Goal: Navigation & Orientation: Find specific page/section

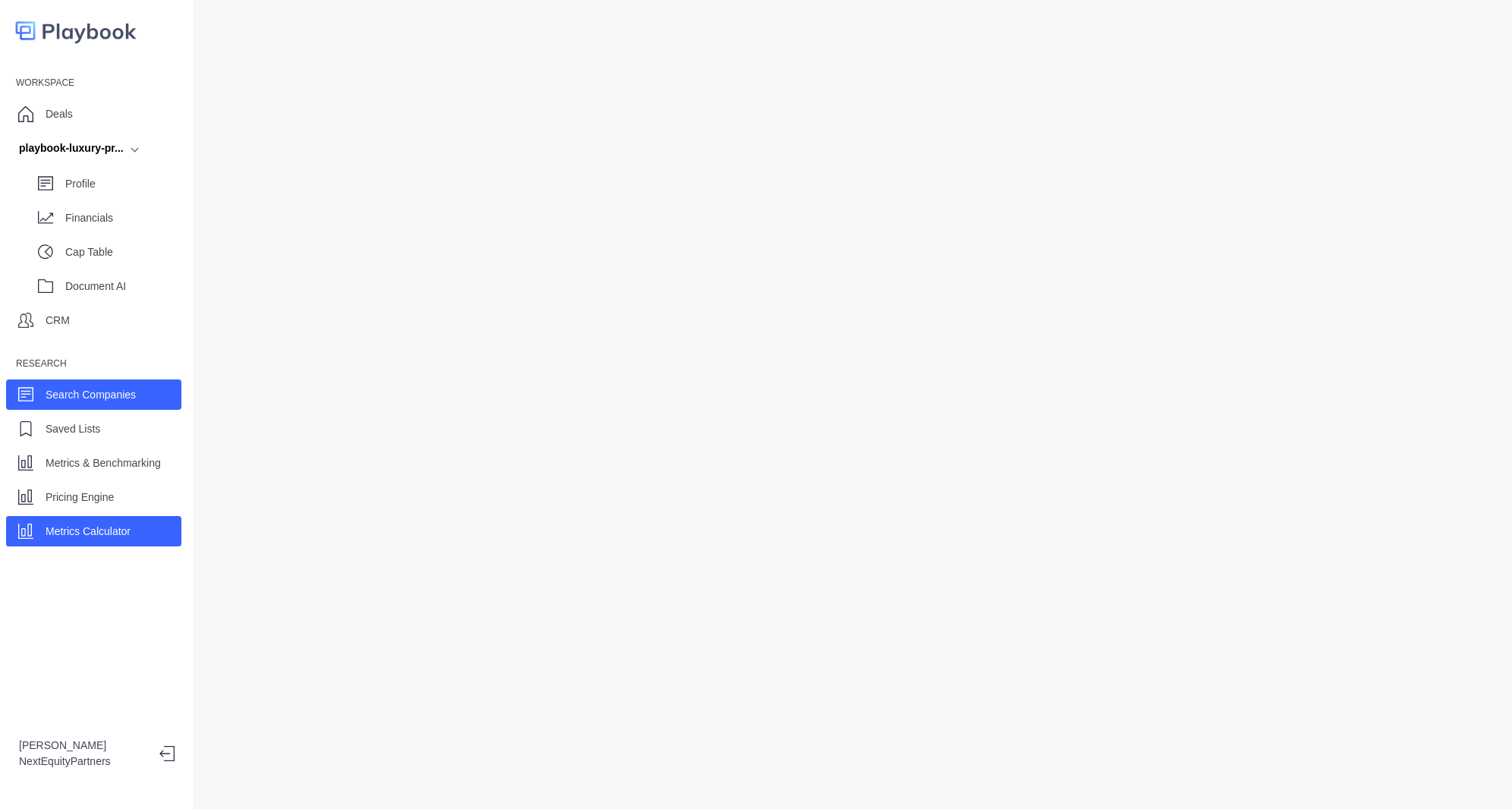
click at [122, 387] on p "Search Companies" at bounding box center [91, 394] width 90 height 16
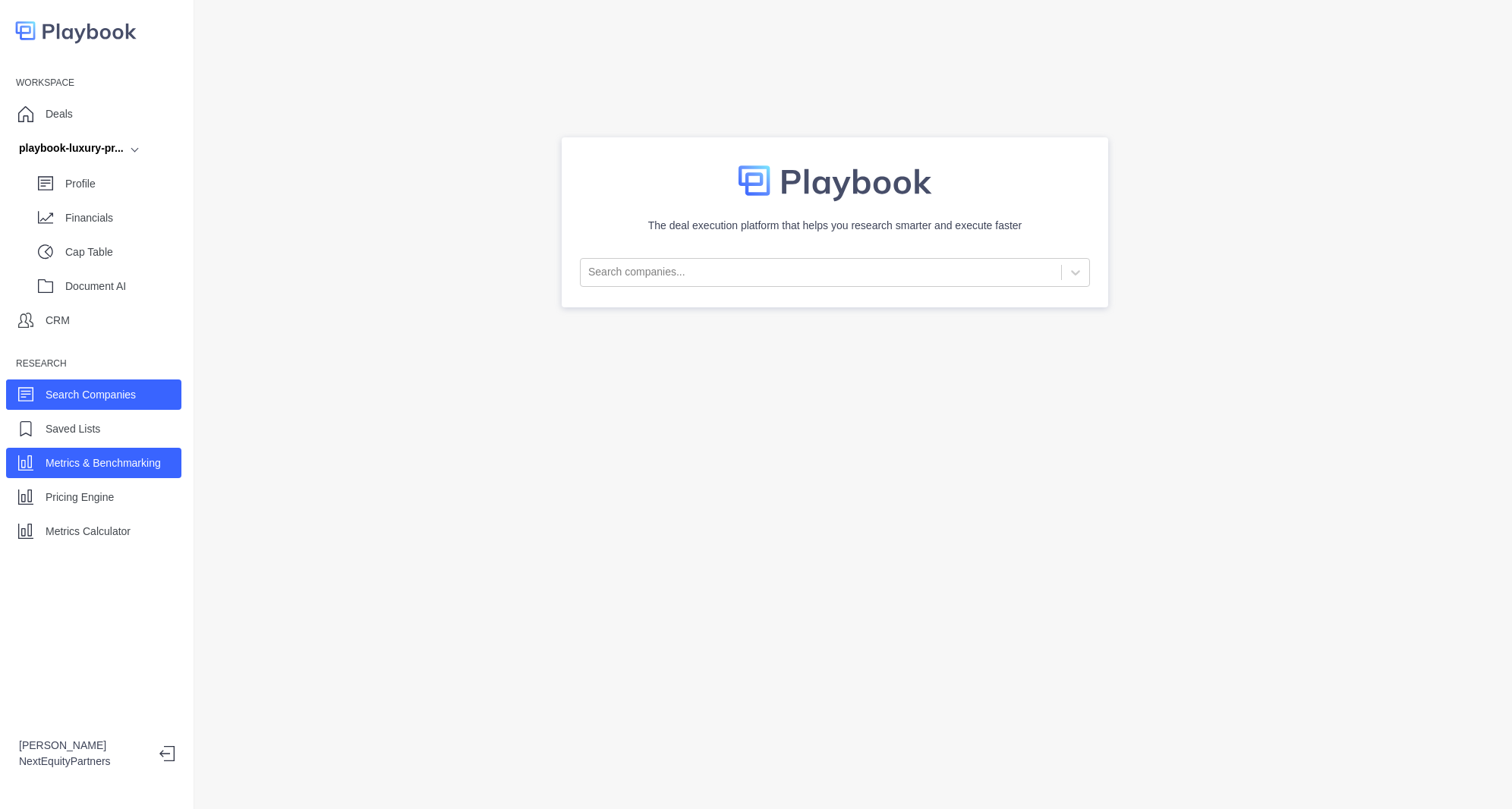
click at [149, 465] on p "Metrics & Benchmarking" at bounding box center [103, 463] width 115 height 16
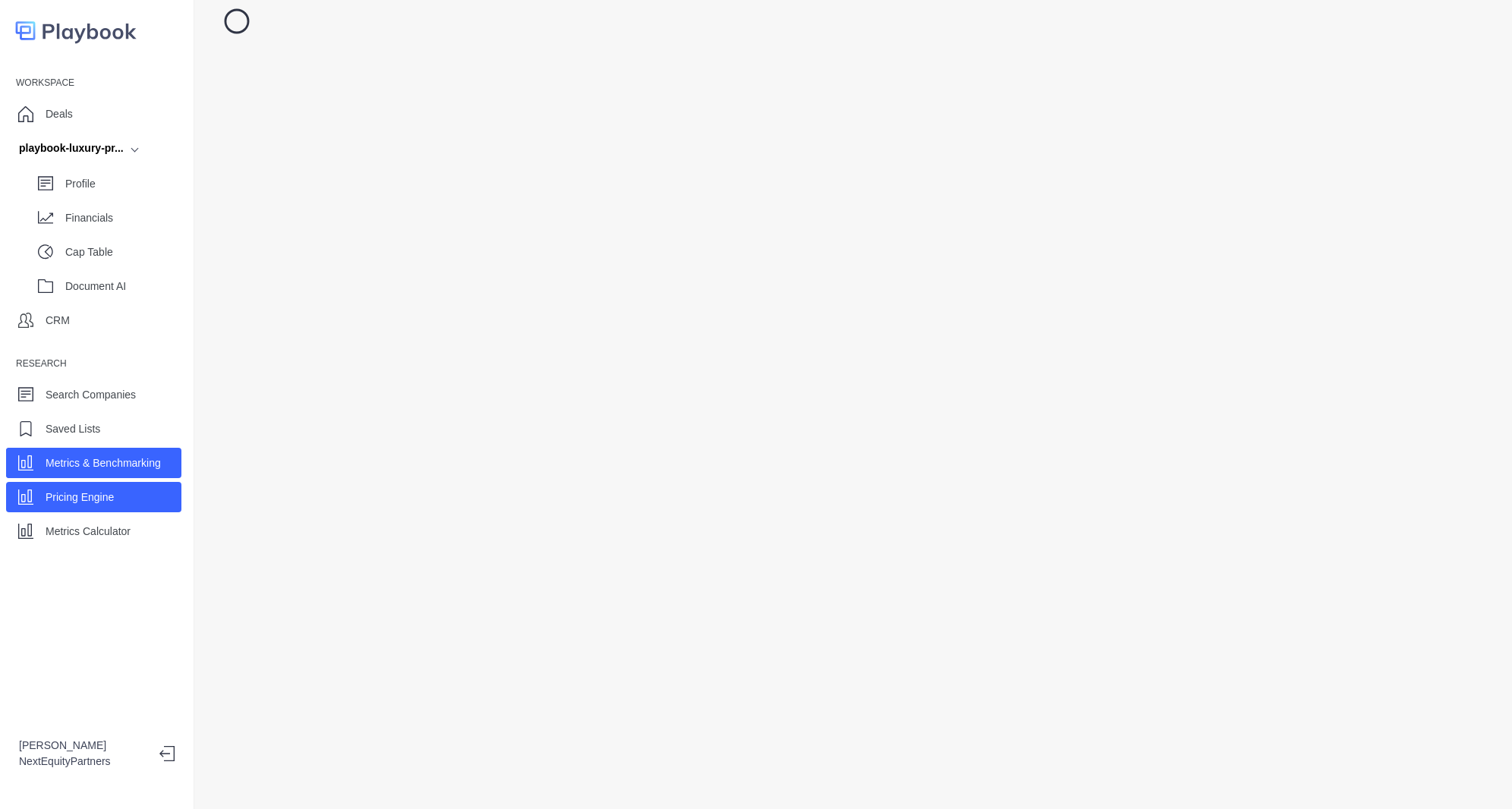
click at [149, 490] on div "Pricing Engine" at bounding box center [93, 497] width 175 height 30
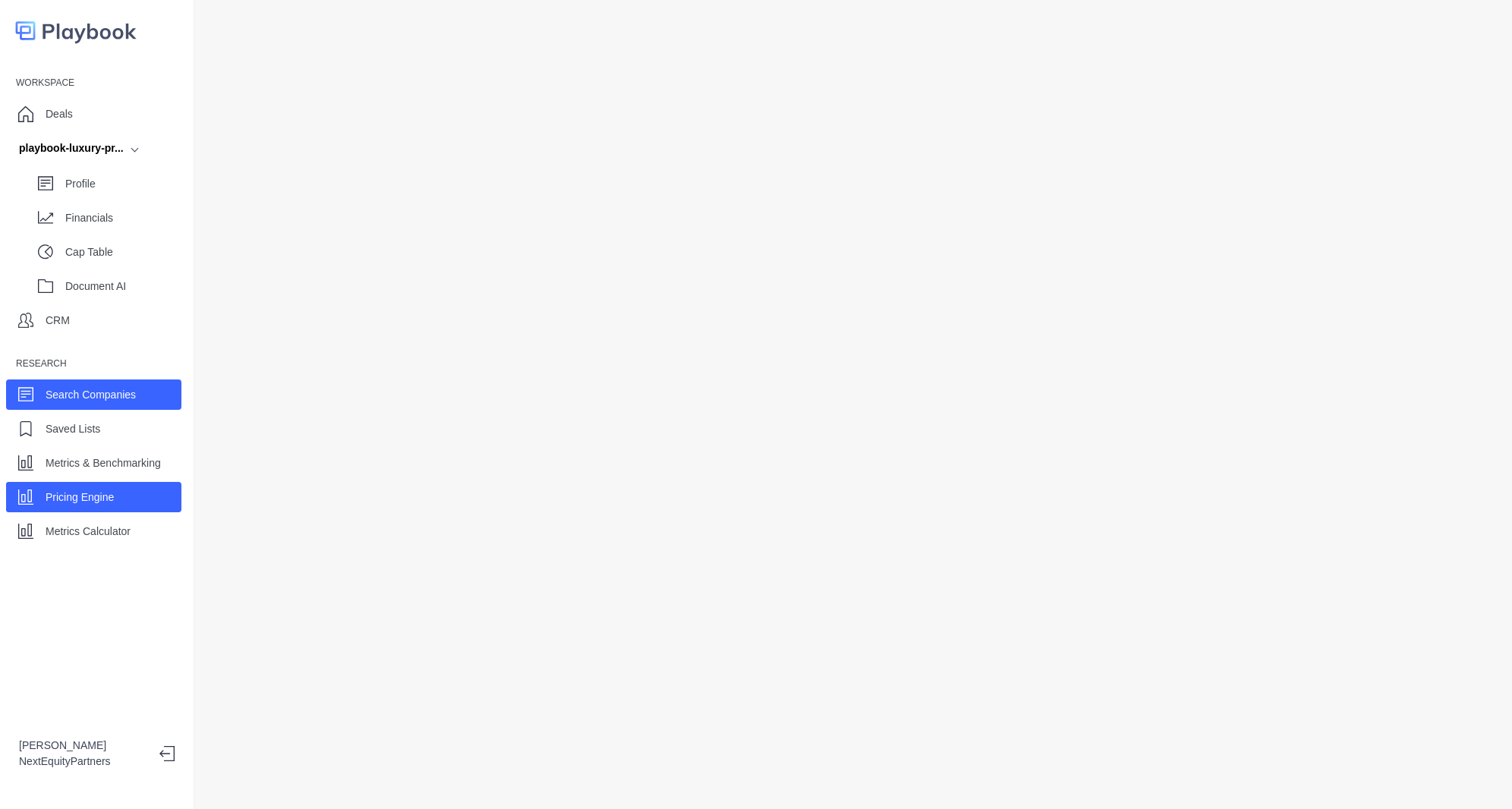
click at [98, 391] on p "Search Companies" at bounding box center [91, 394] width 90 height 16
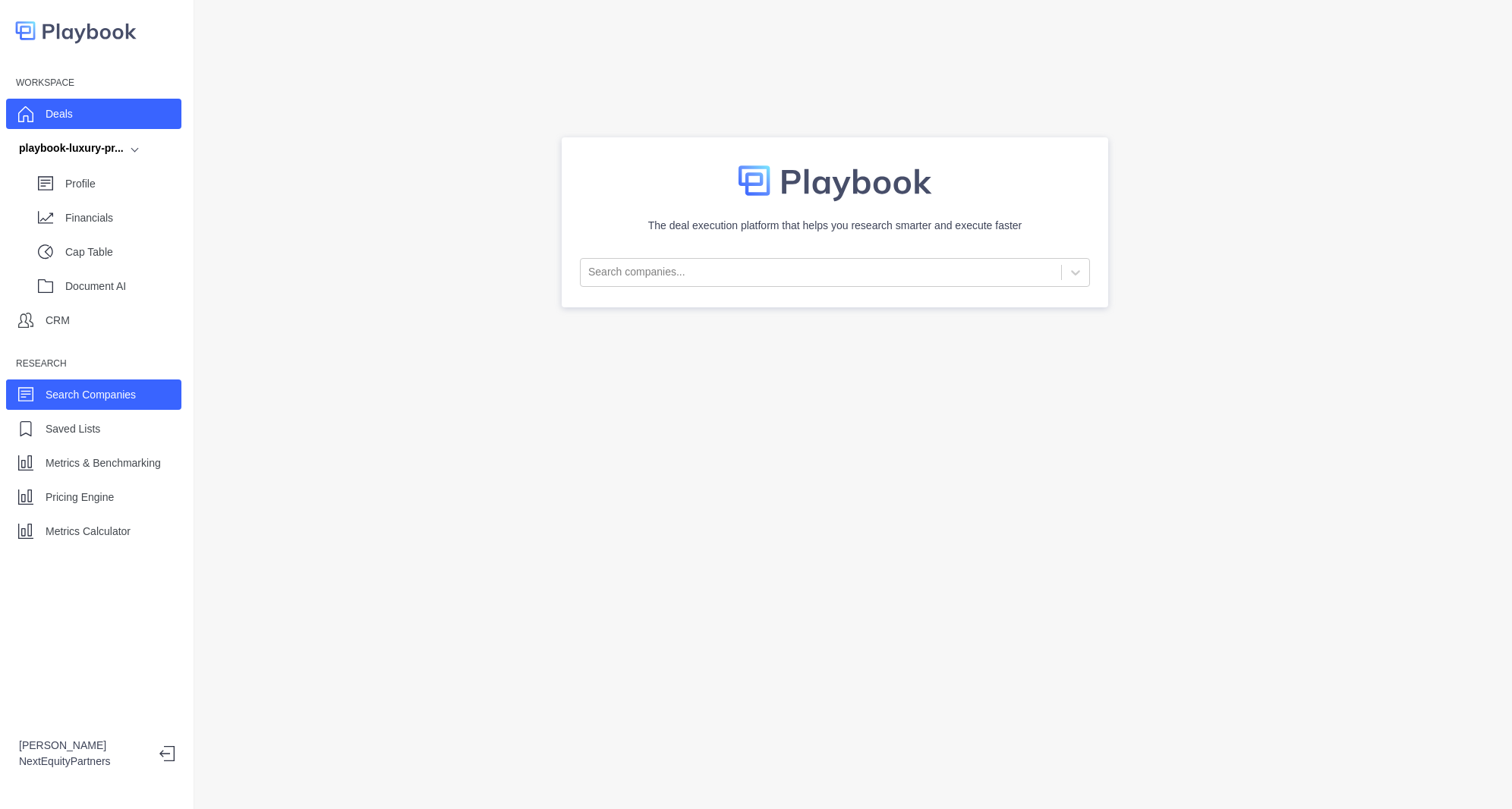
click at [87, 118] on div "Deals" at bounding box center [93, 113] width 175 height 30
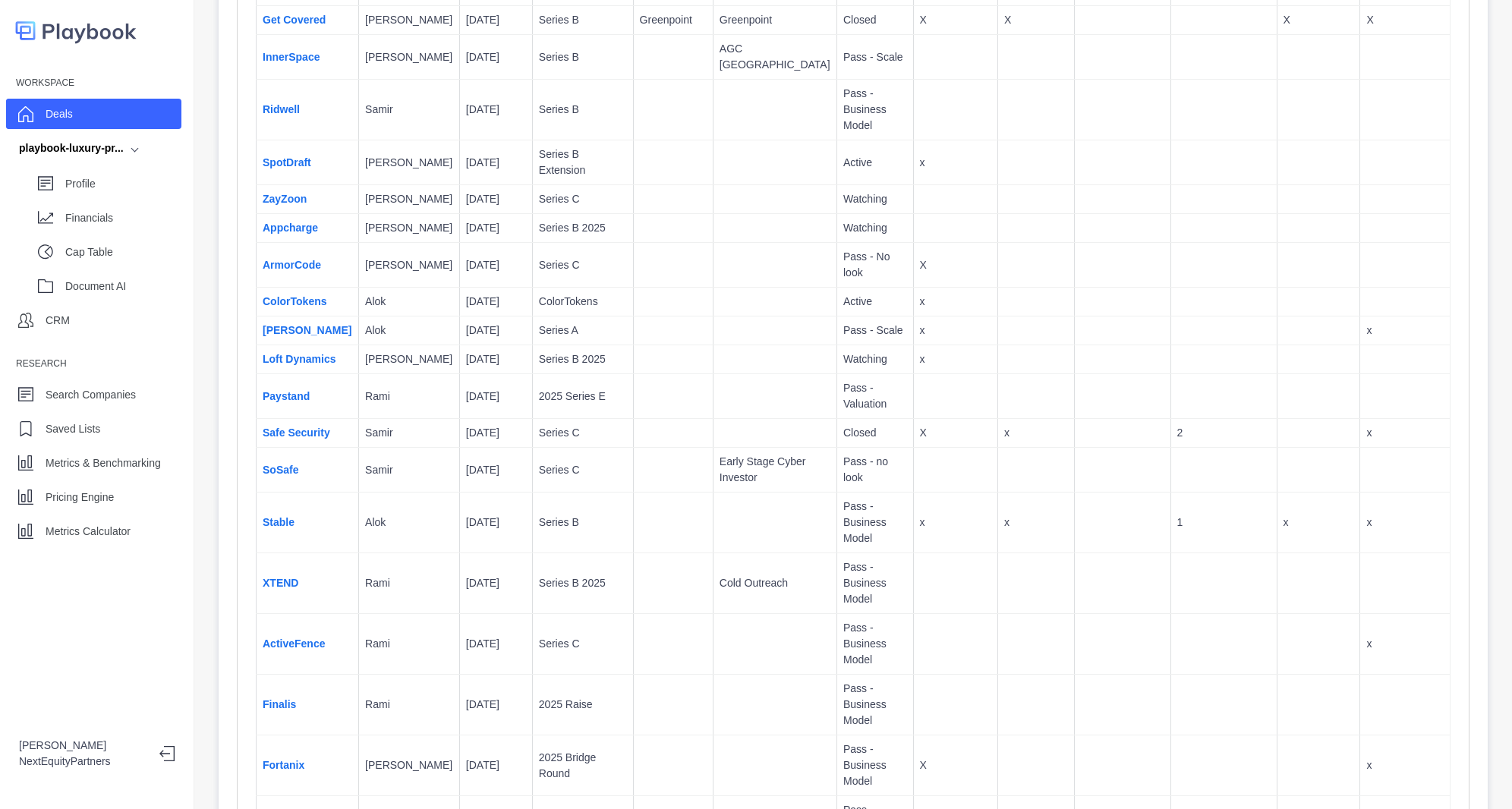
scroll to position [911, 0]
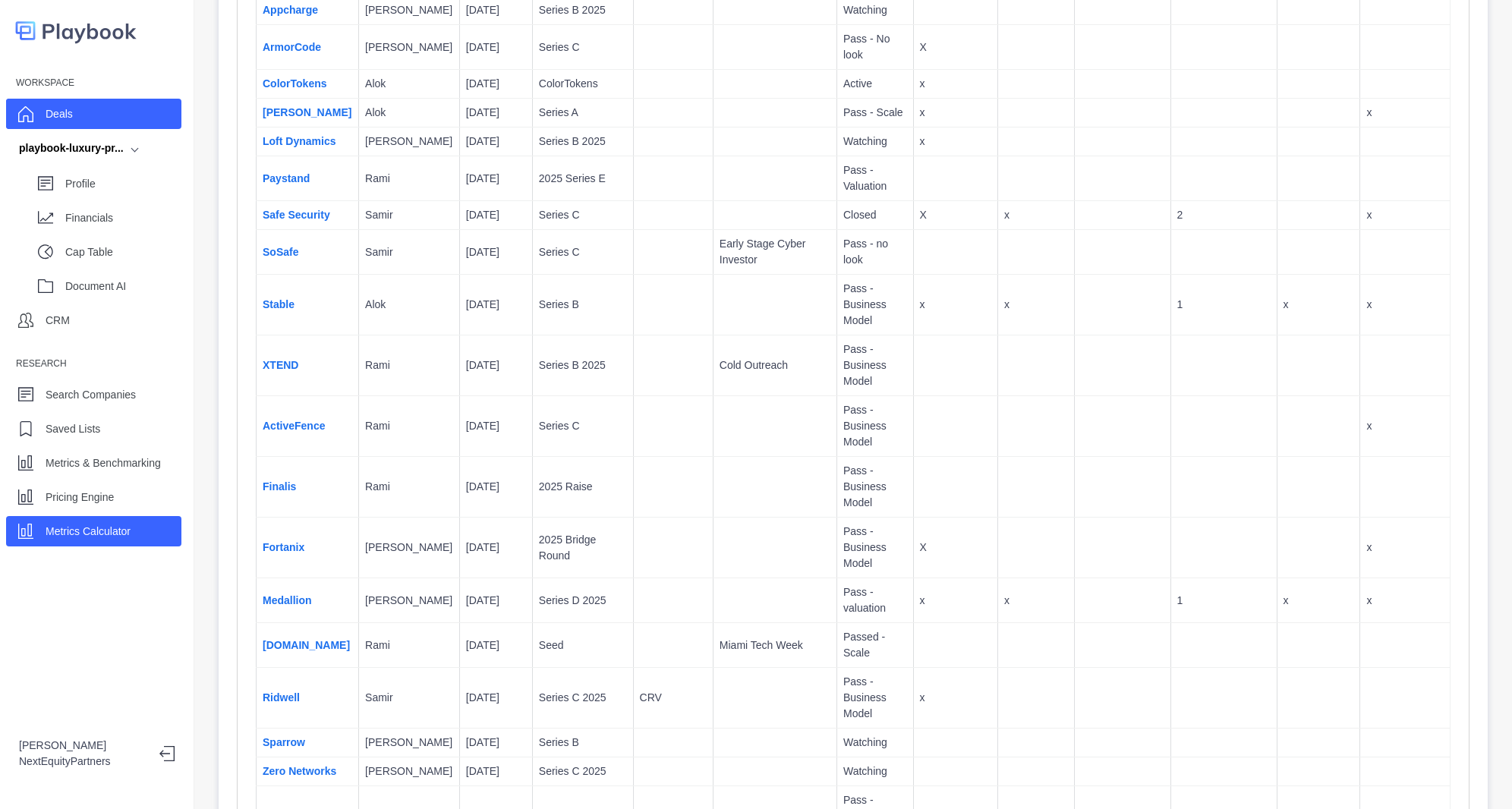
click at [103, 528] on p "Metrics Calculator" at bounding box center [88, 531] width 85 height 16
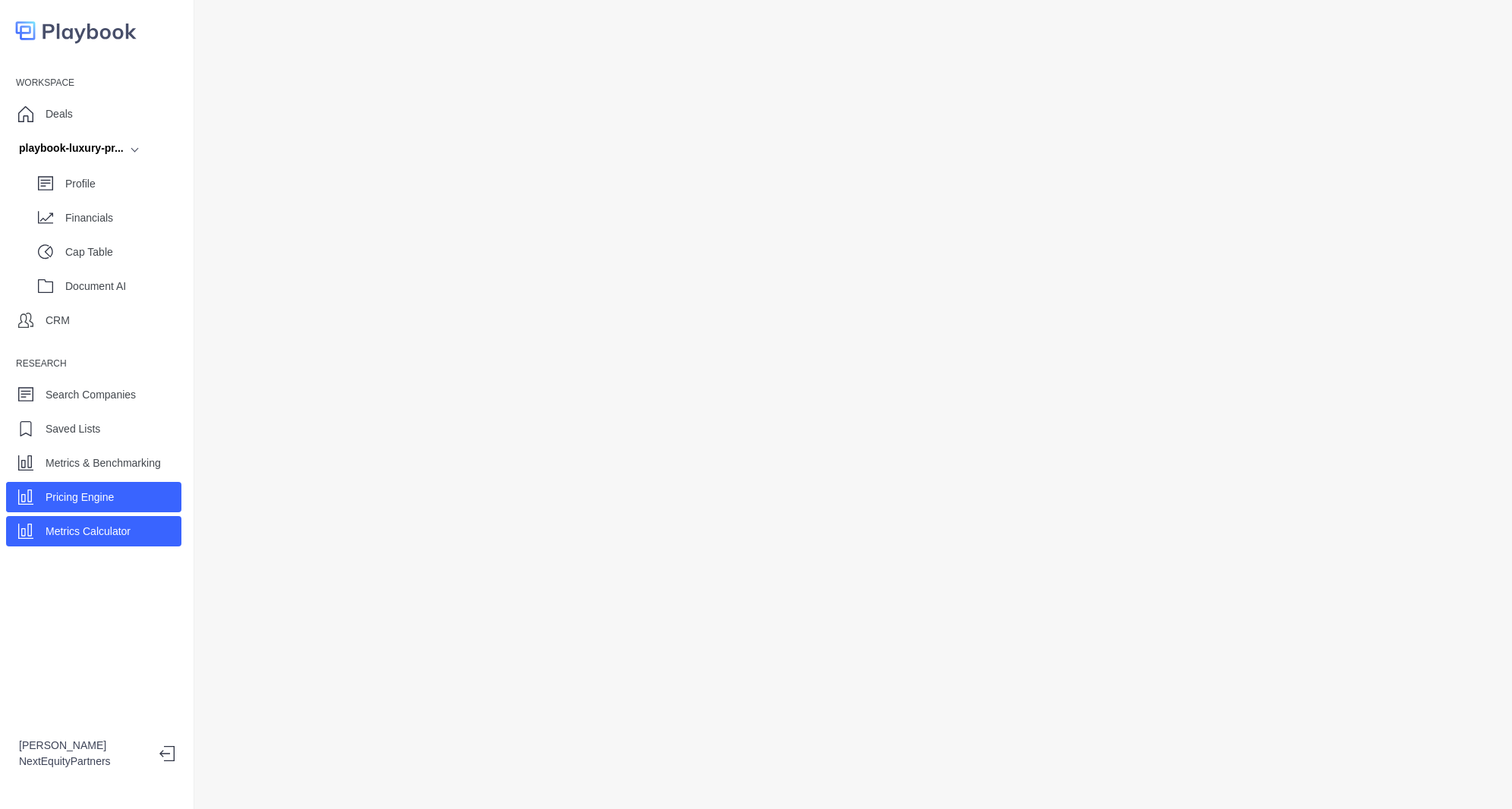
click at [118, 539] on div "Metrics Calculator" at bounding box center [88, 530] width 85 height 23
click at [91, 467] on p "Metrics & Benchmarking" at bounding box center [103, 463] width 115 height 16
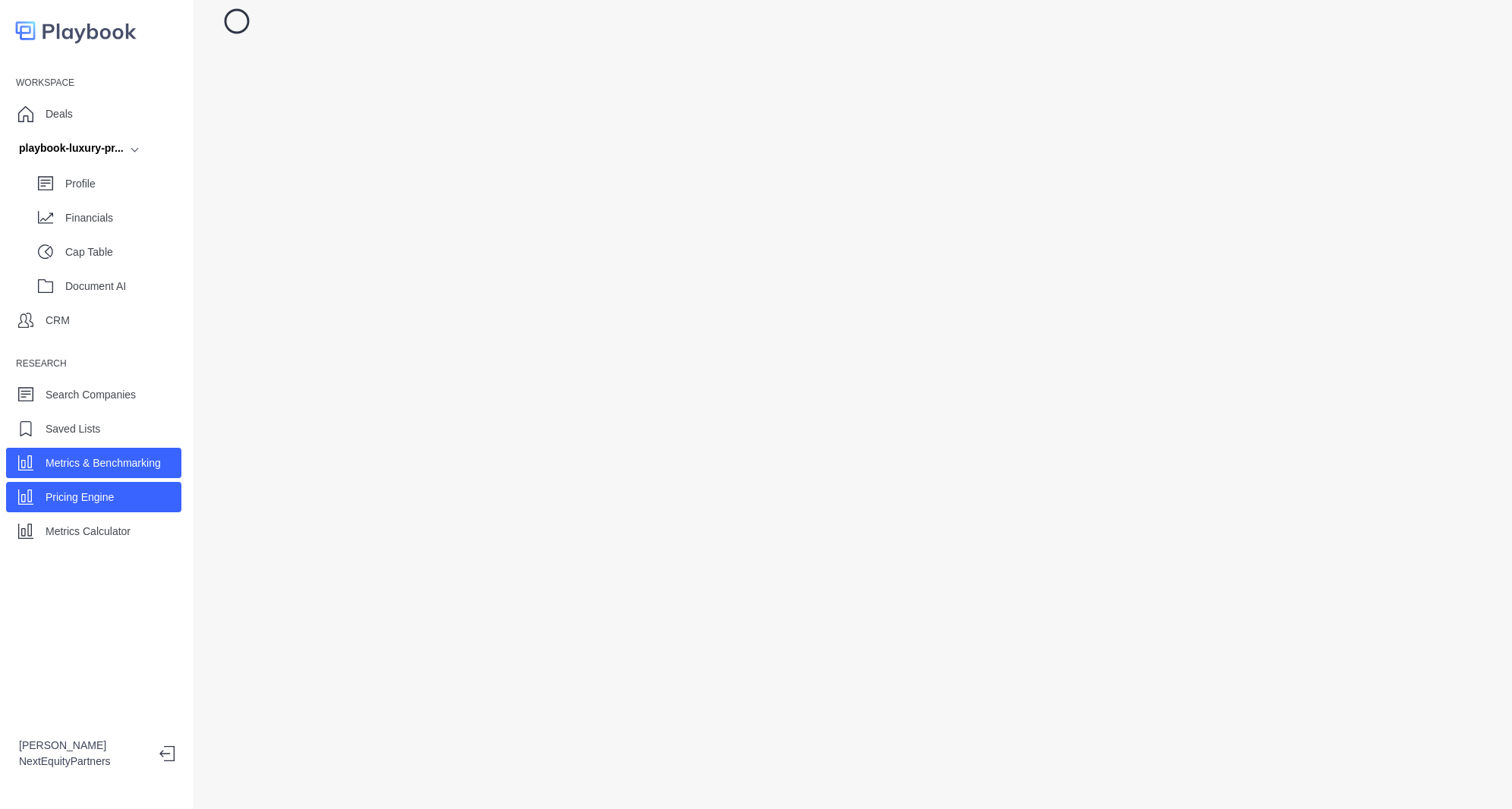
click at [99, 505] on div "Pricing Engine" at bounding box center [80, 496] width 68 height 23
click at [104, 465] on p "Metrics & Benchmarking" at bounding box center [103, 463] width 115 height 16
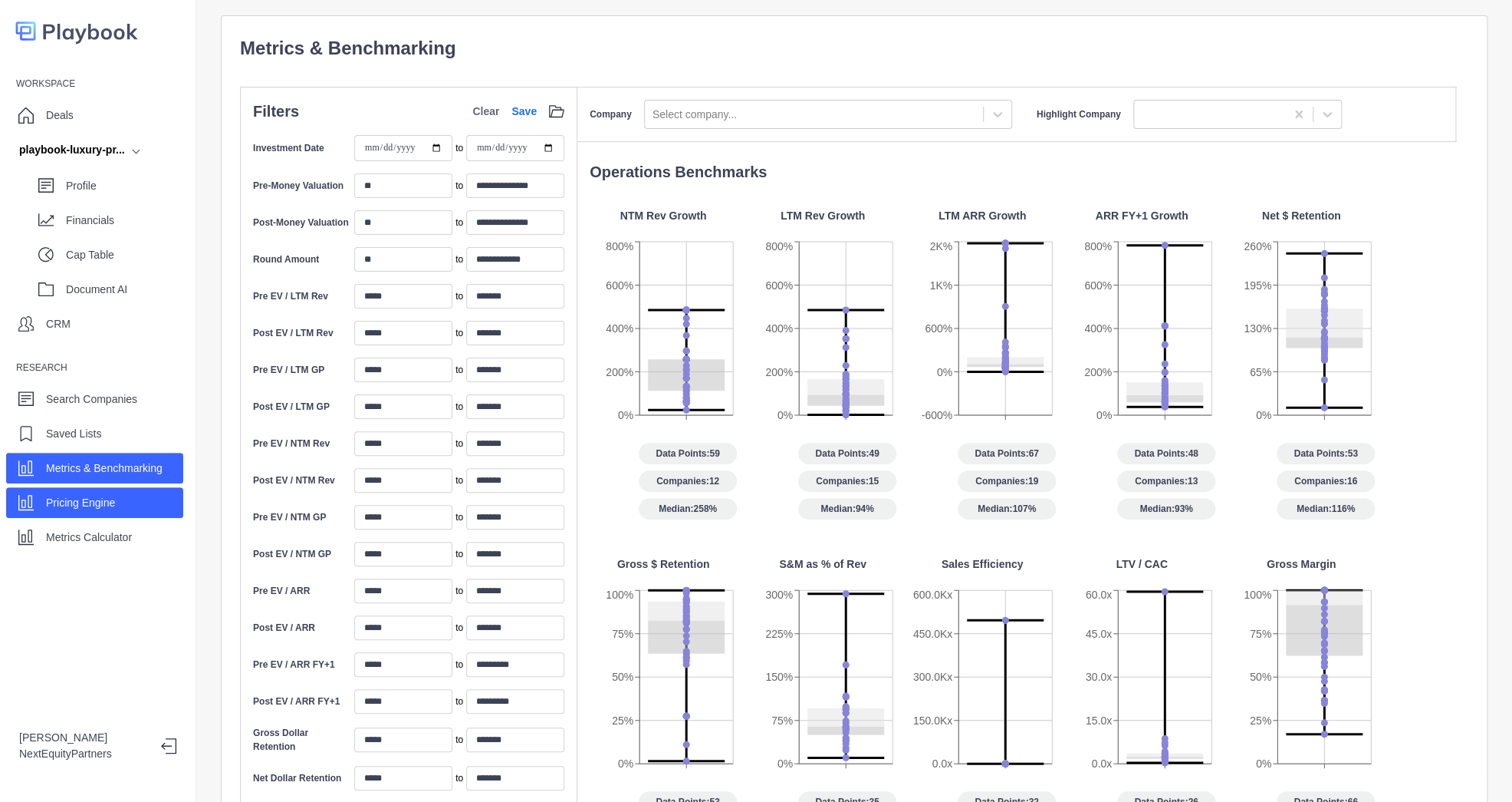
click at [73, 500] on p "Pricing Engine" at bounding box center [81, 503] width 69 height 16
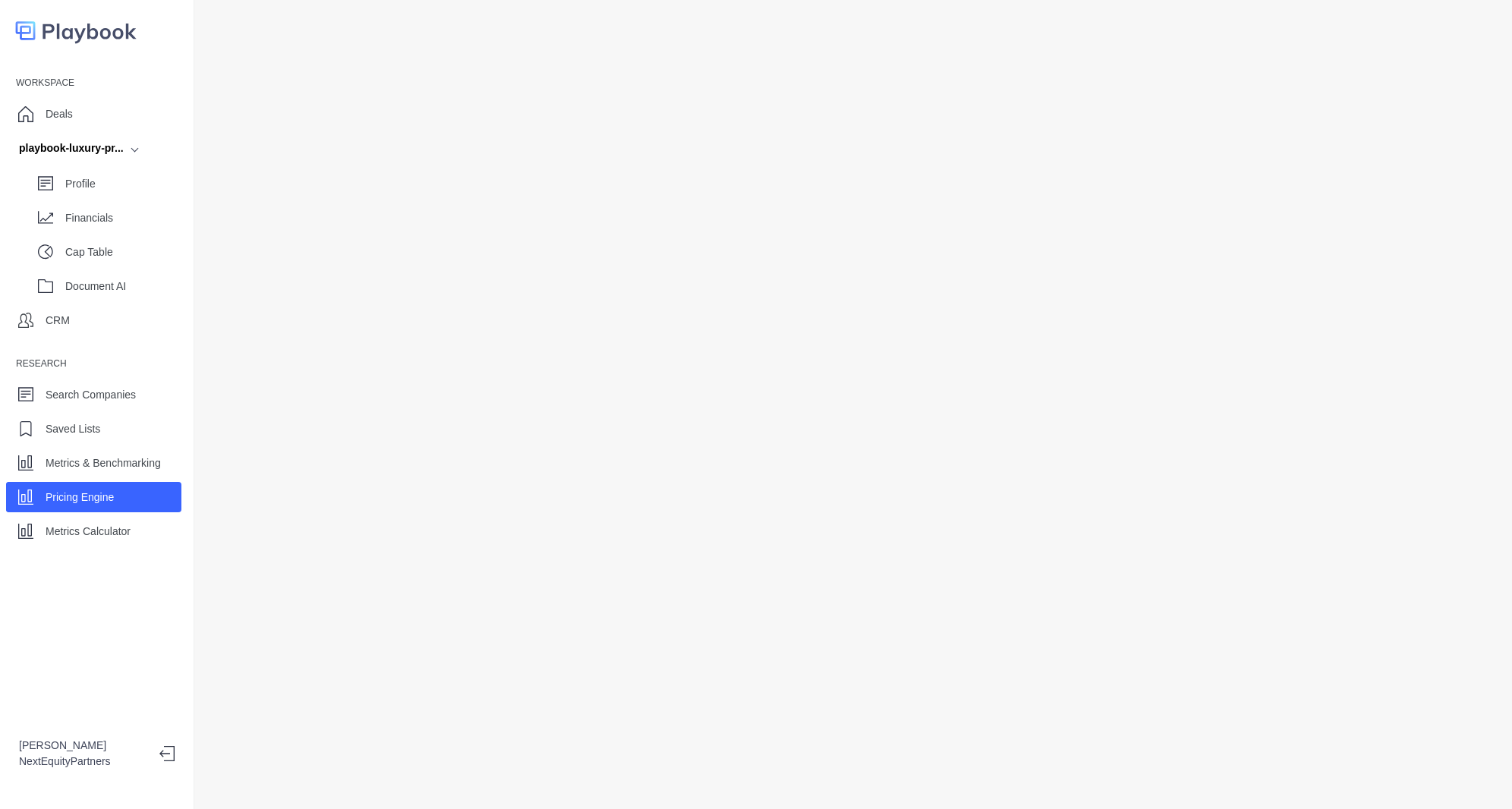
click at [128, 477] on div "Workspace Deals playbook-luxury-pr... Profile Financials Cap Table Document AI …" at bounding box center [97, 309] width 194 height 475
click at [135, 467] on p "Metrics & Benchmarking" at bounding box center [103, 463] width 115 height 16
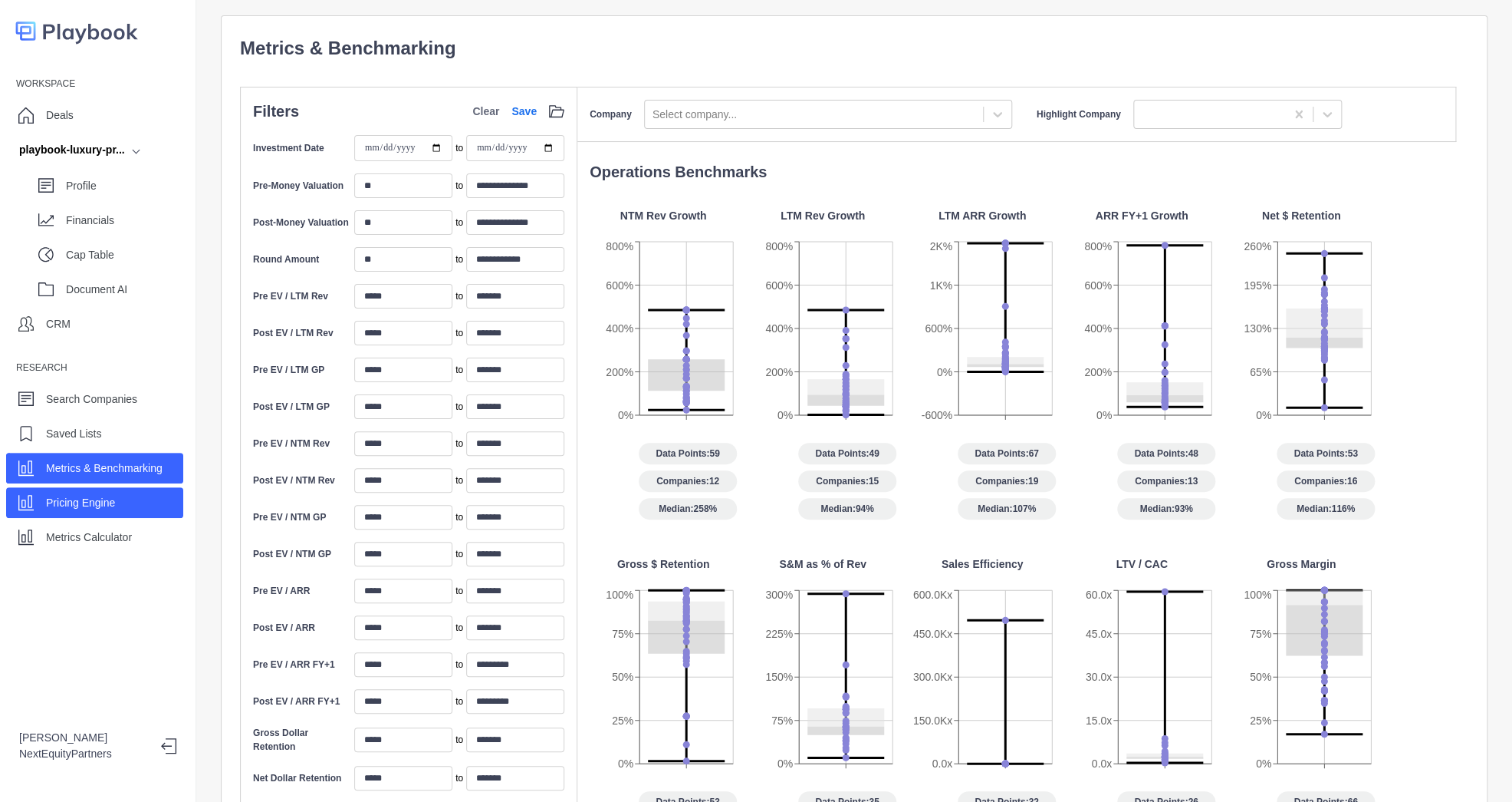
click at [123, 509] on div "Pricing Engine" at bounding box center [94, 503] width 177 height 30
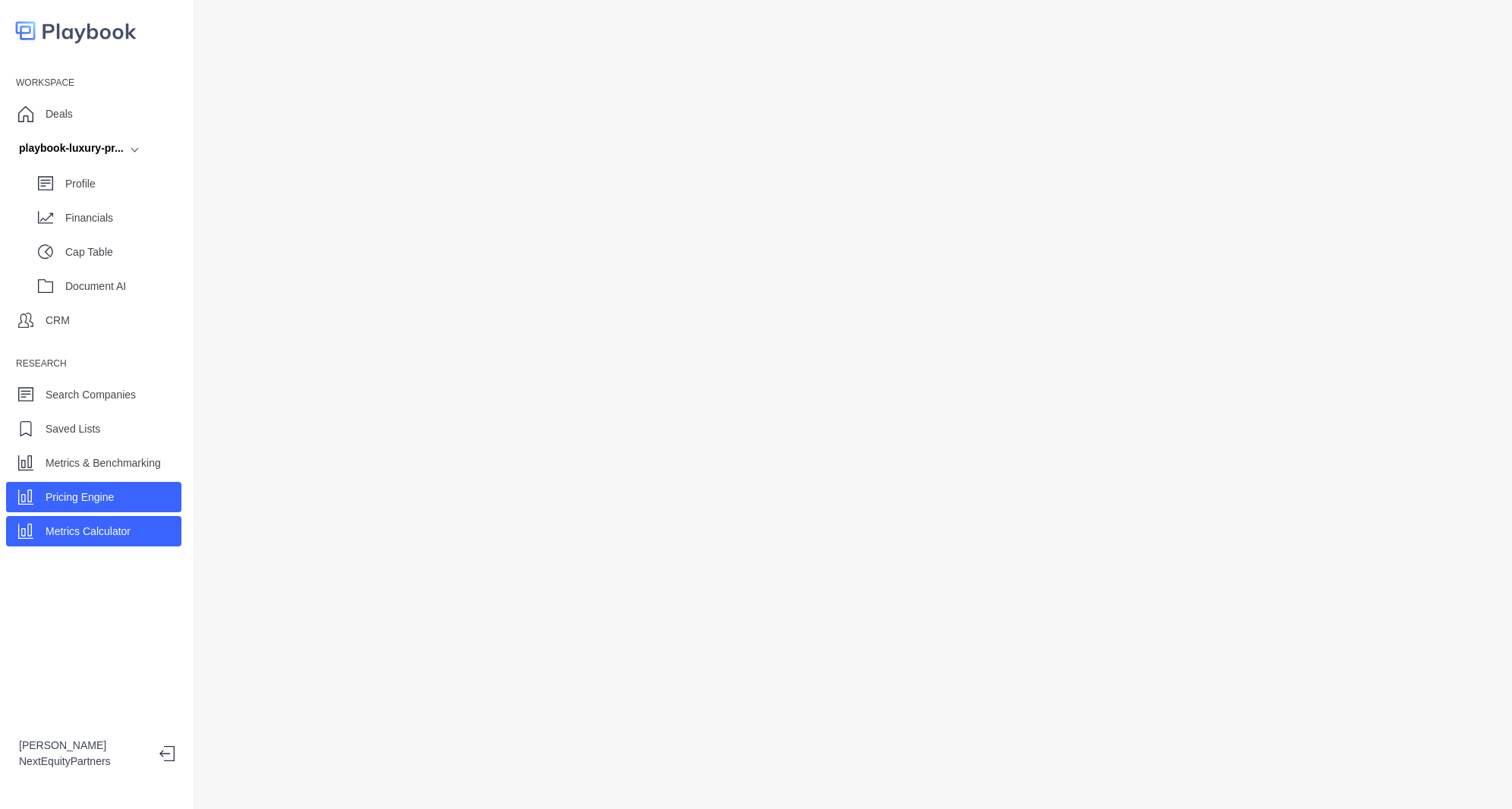
click at [73, 539] on div "Metrics Calculator" at bounding box center [88, 530] width 85 height 23
click at [68, 469] on p "Metrics & Benchmarking" at bounding box center [103, 463] width 115 height 16
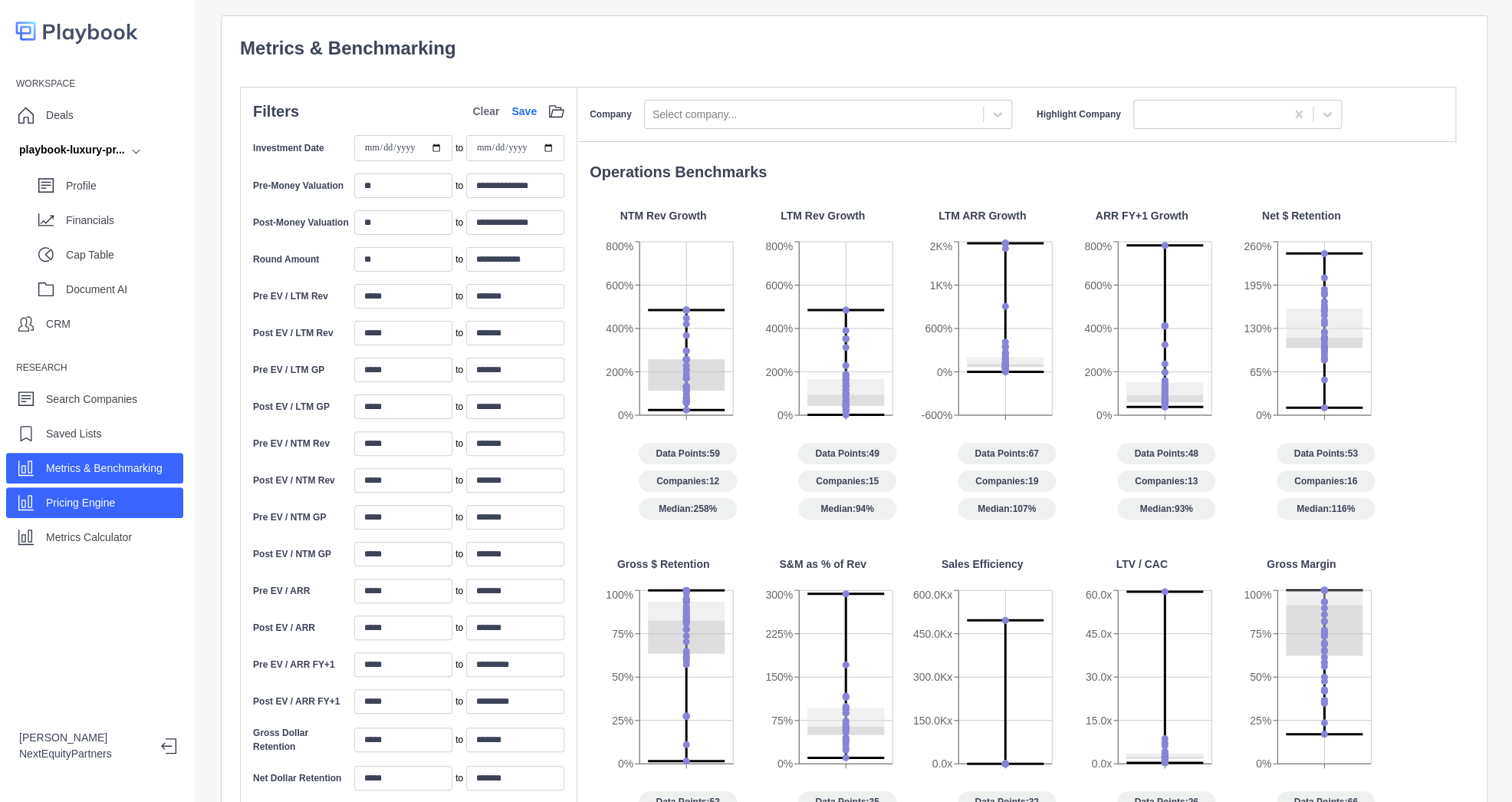
click at [85, 498] on p "Pricing Engine" at bounding box center [81, 503] width 69 height 16
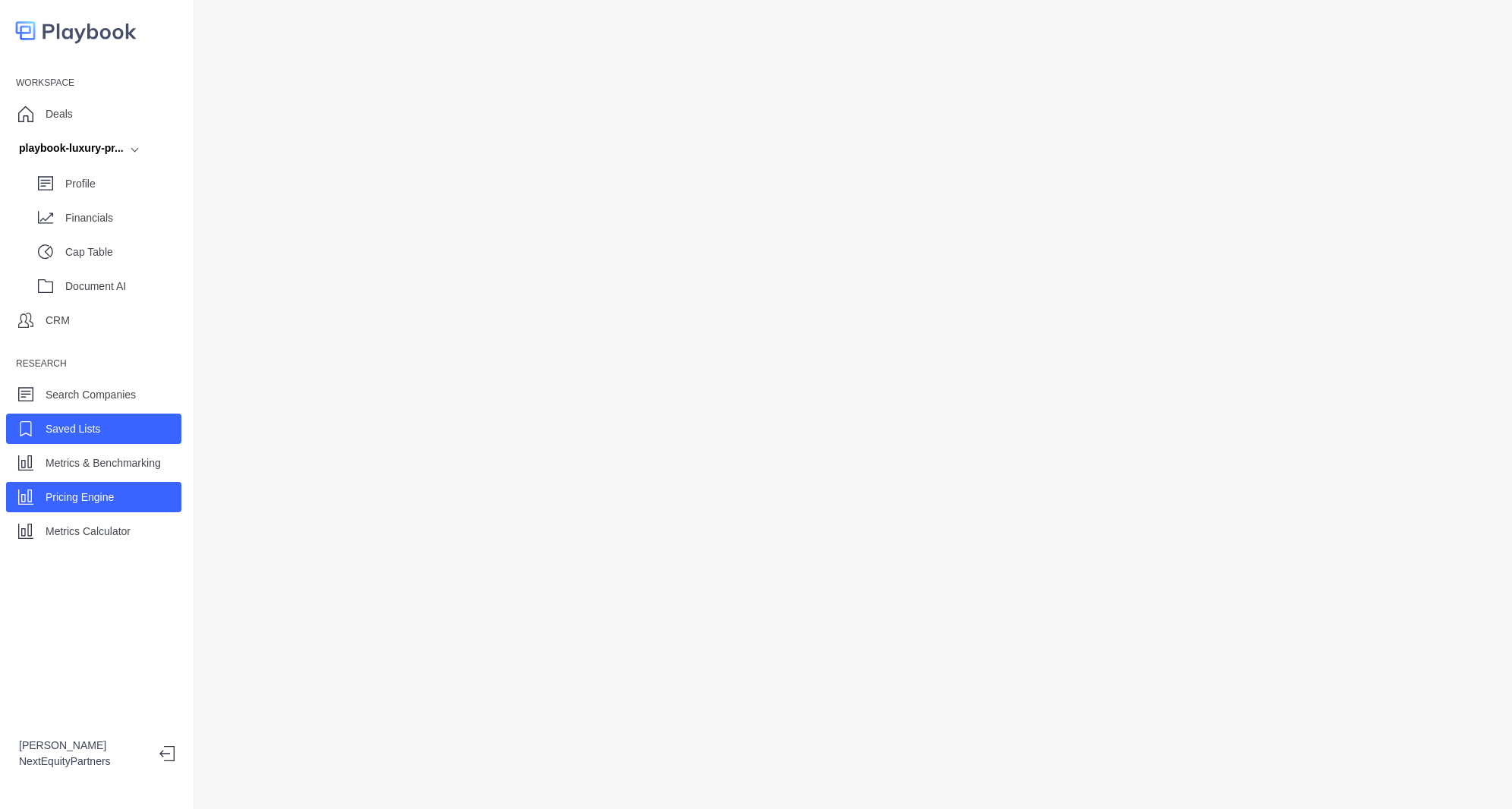
click at [78, 434] on p "Saved Lists" at bounding box center [73, 429] width 55 height 16
select select "Sight Machine Competitors"
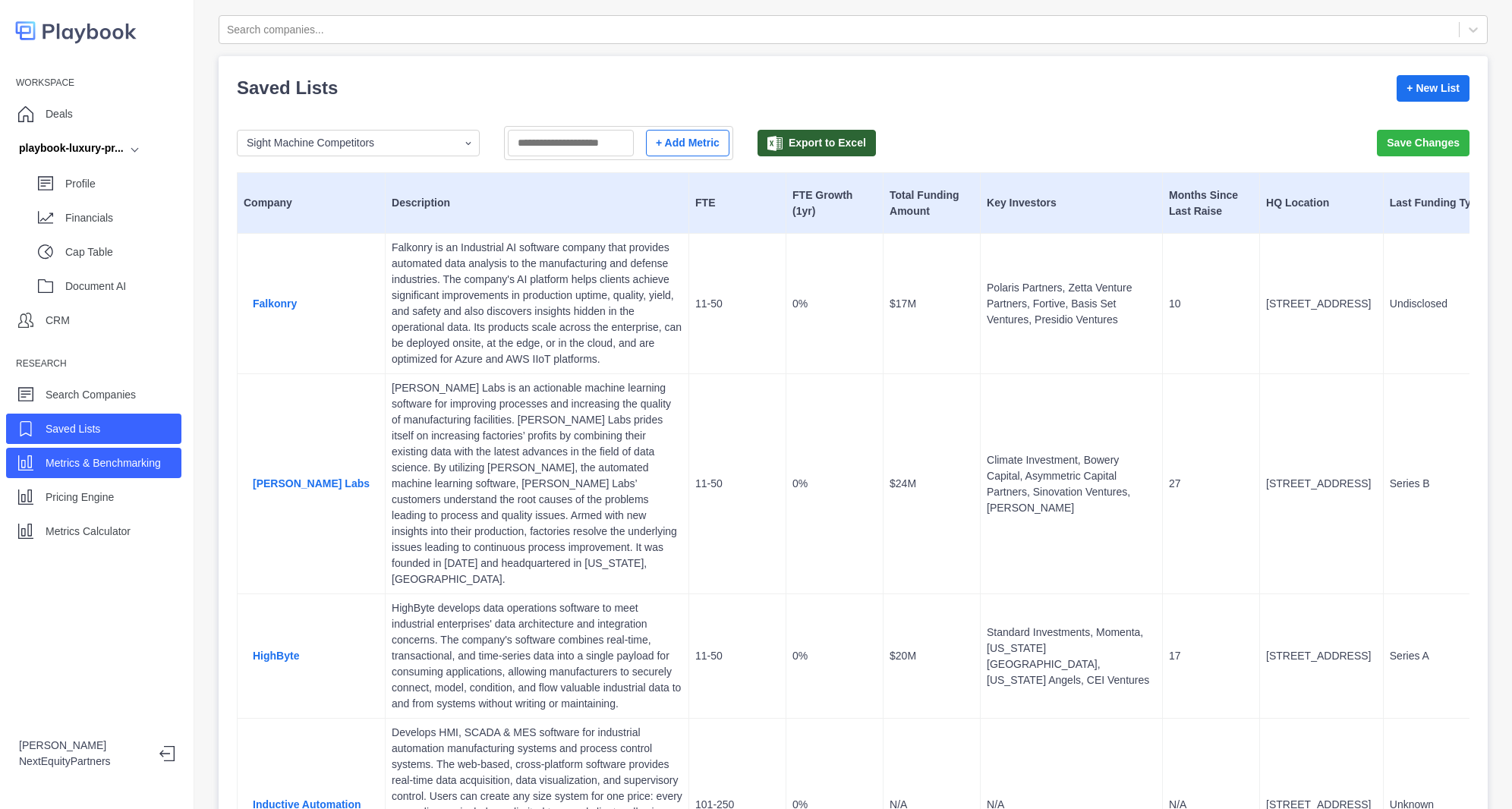
click at [93, 459] on p "Metrics & Benchmarking" at bounding box center [103, 463] width 115 height 16
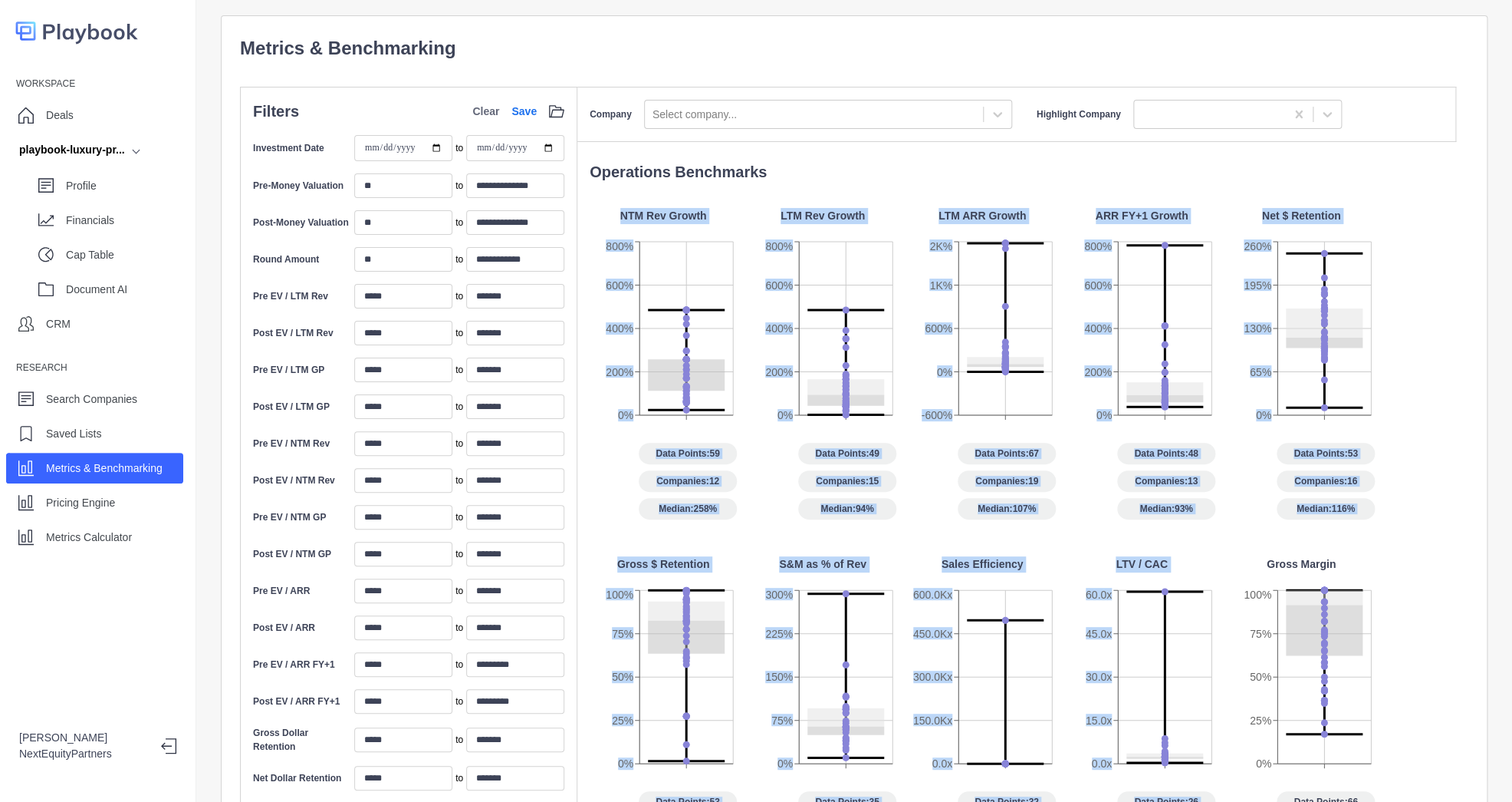
drag, startPoint x: 596, startPoint y: 211, endPoint x: 1338, endPoint y: 541, distance: 812.1
click at [1314, 546] on div "NTM Rev Growth 0% 200% 400% 600% 800% Data Points: 59 Companies: 12 Median: 258…" at bounding box center [1023, 725] width 866 height 1034
click at [1350, 531] on div "NTM Rev Growth 0% 200% 400% 600% 800% Data Points: 59 Companies: 12 Median: 258…" at bounding box center [1023, 725] width 866 height 1034
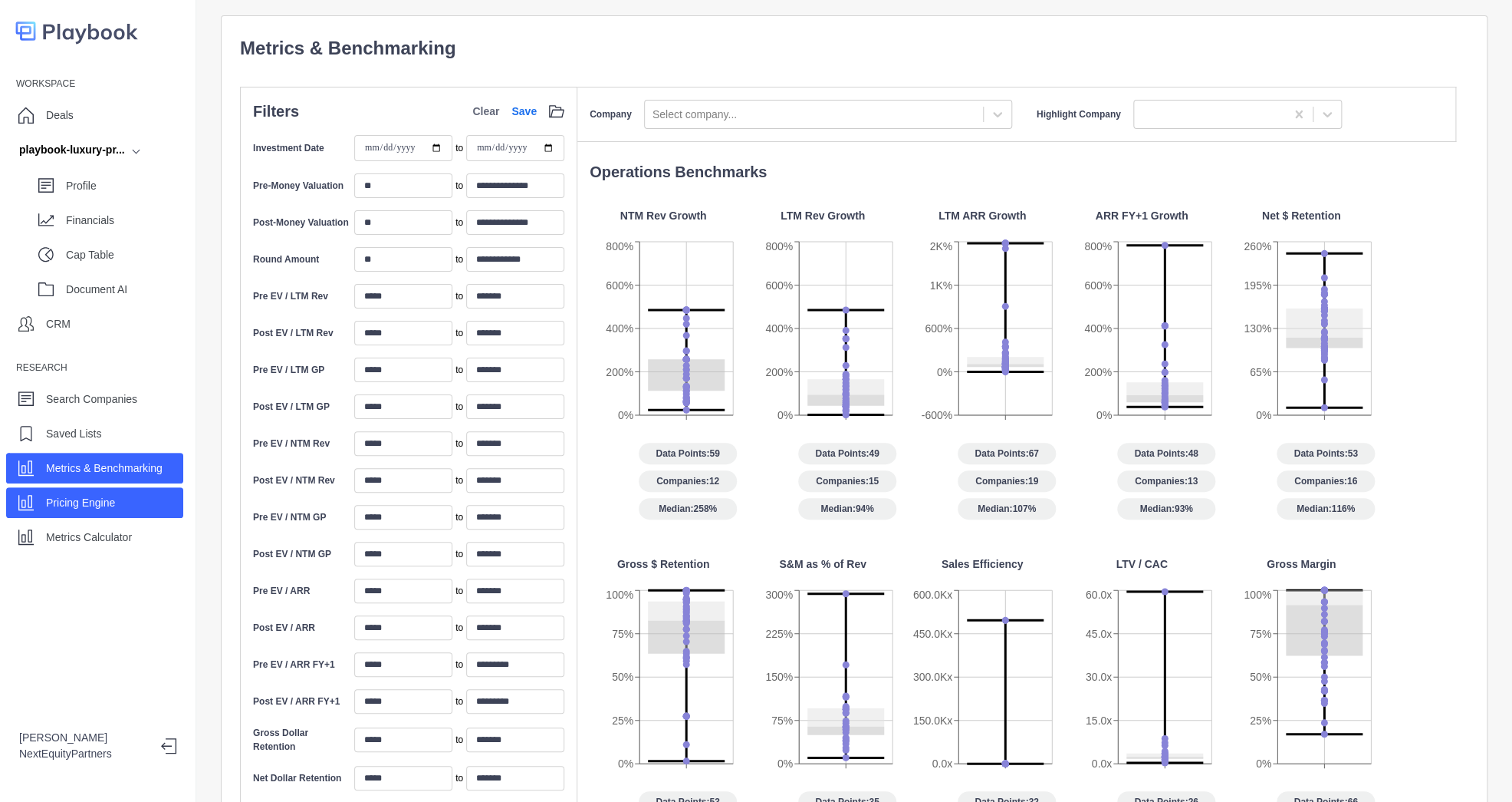
click at [99, 498] on p "Pricing Engine" at bounding box center [81, 503] width 69 height 16
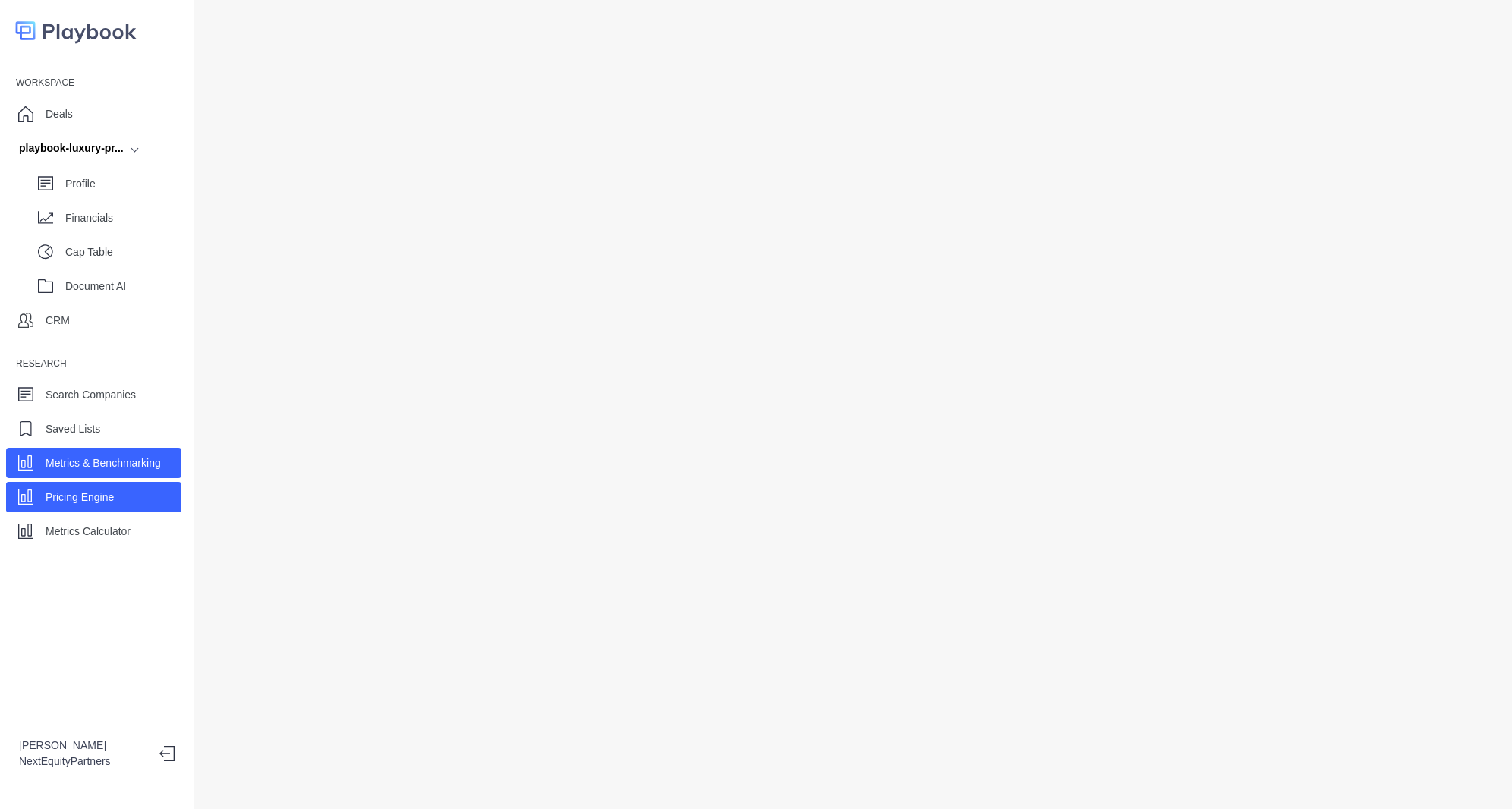
click at [94, 473] on div "Metrics & Benchmarking" at bounding box center [103, 462] width 115 height 23
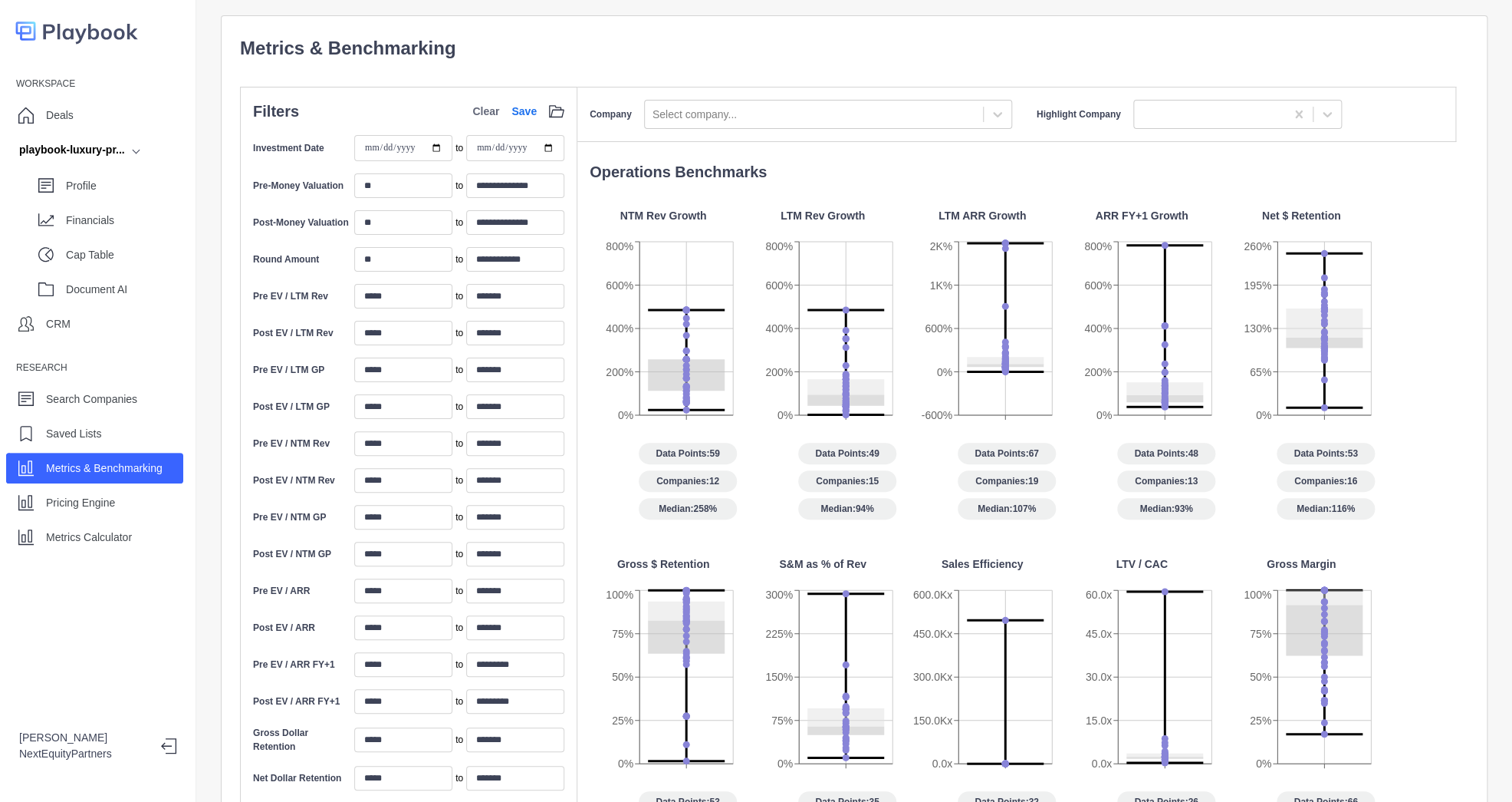
click at [743, 36] on p "Metrics & Benchmarking" at bounding box center [855, 48] width 1229 height 28
click at [724, 67] on div "**********" at bounding box center [855, 595] width 1229 height 1120
click at [88, 531] on p "Metrics Calculator" at bounding box center [89, 537] width 86 height 16
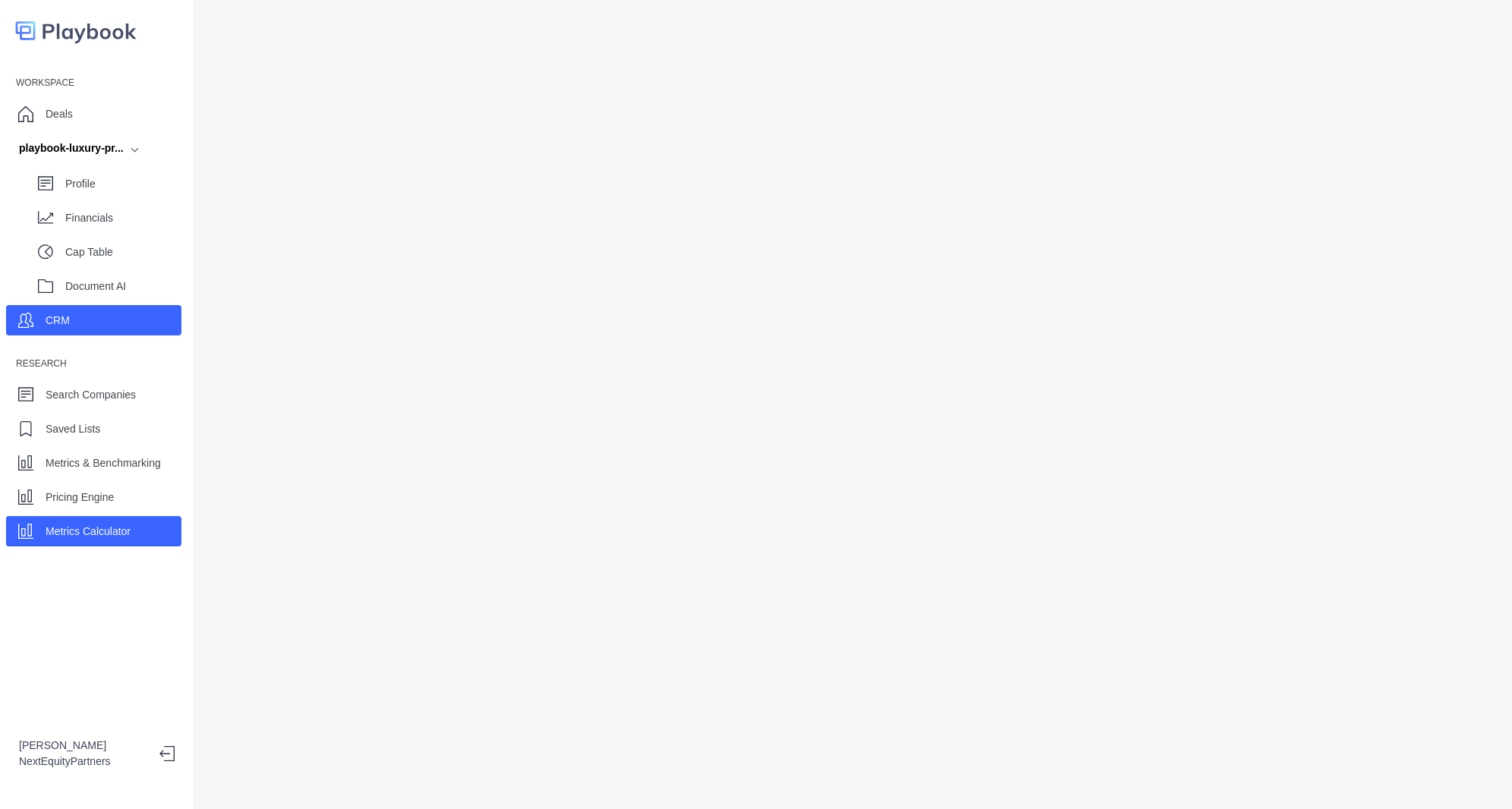
click at [85, 317] on div "CRM" at bounding box center [93, 320] width 175 height 30
click at [139, 533] on div "Metrics Calculator" at bounding box center [93, 531] width 175 height 30
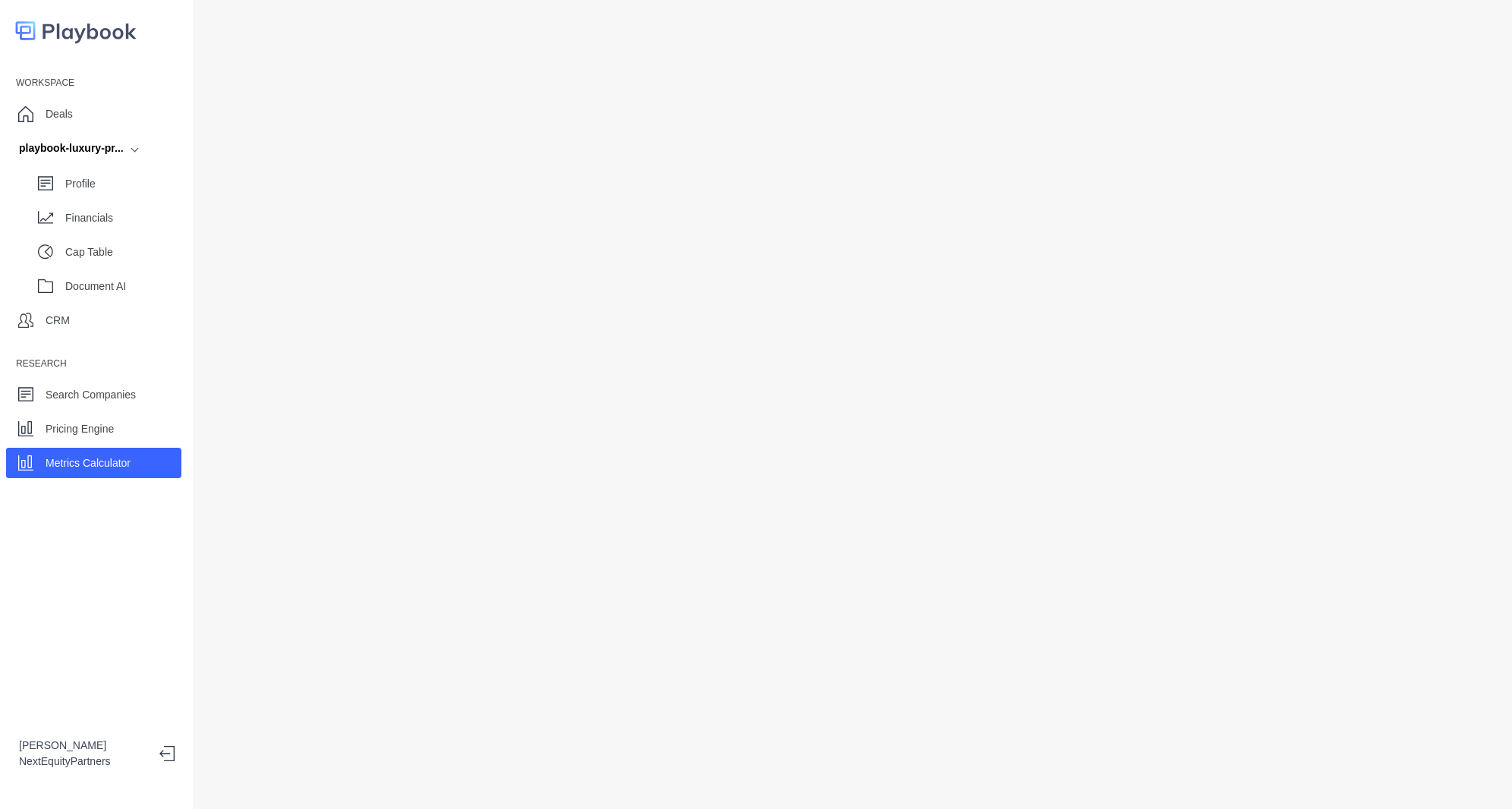
click at [21, 366] on div "Workspace Deals playbook-luxury-pr... Profile Financials Cap Table Document AI …" at bounding box center [97, 274] width 194 height 407
click at [102, 458] on p "Metrics Calculator" at bounding box center [88, 463] width 85 height 16
